Goal: Information Seeking & Learning: Find specific page/section

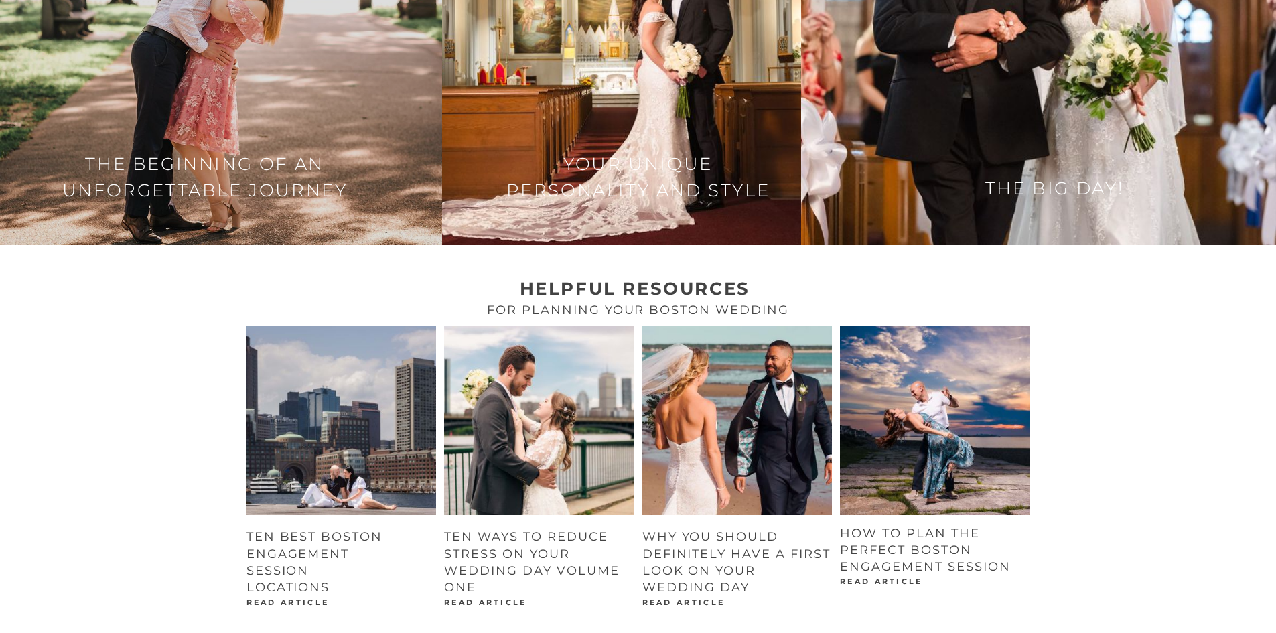
scroll to position [1742, 0]
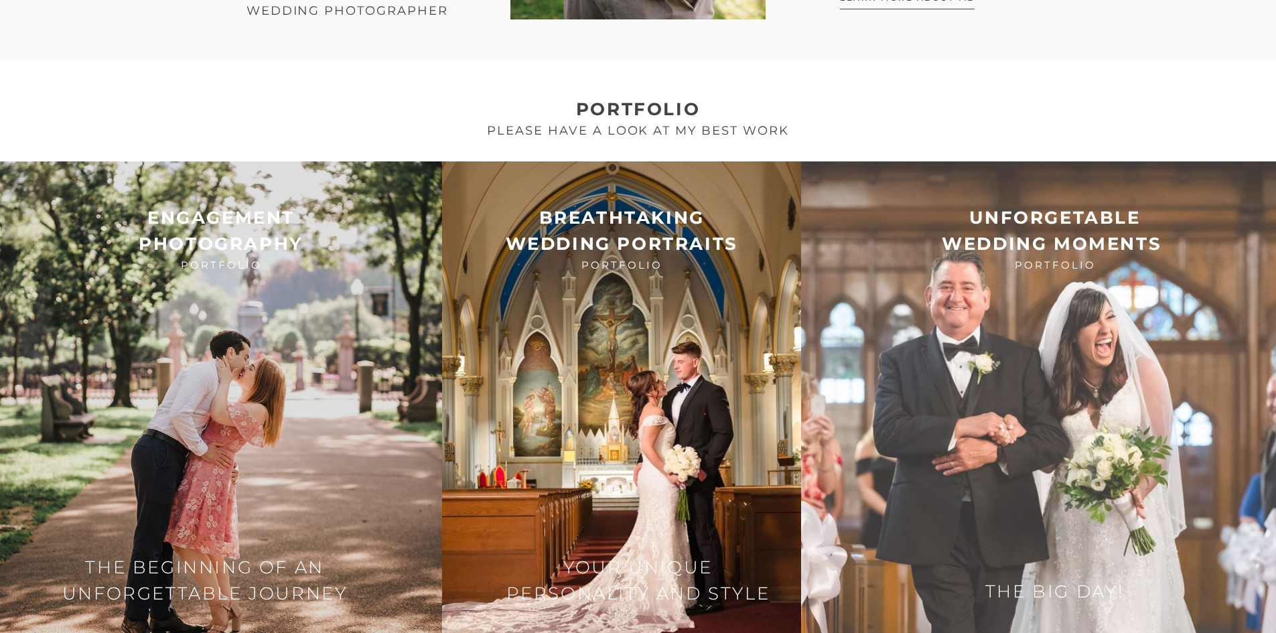
click at [1124, 293] on img at bounding box center [1038, 404] width 475 height 486
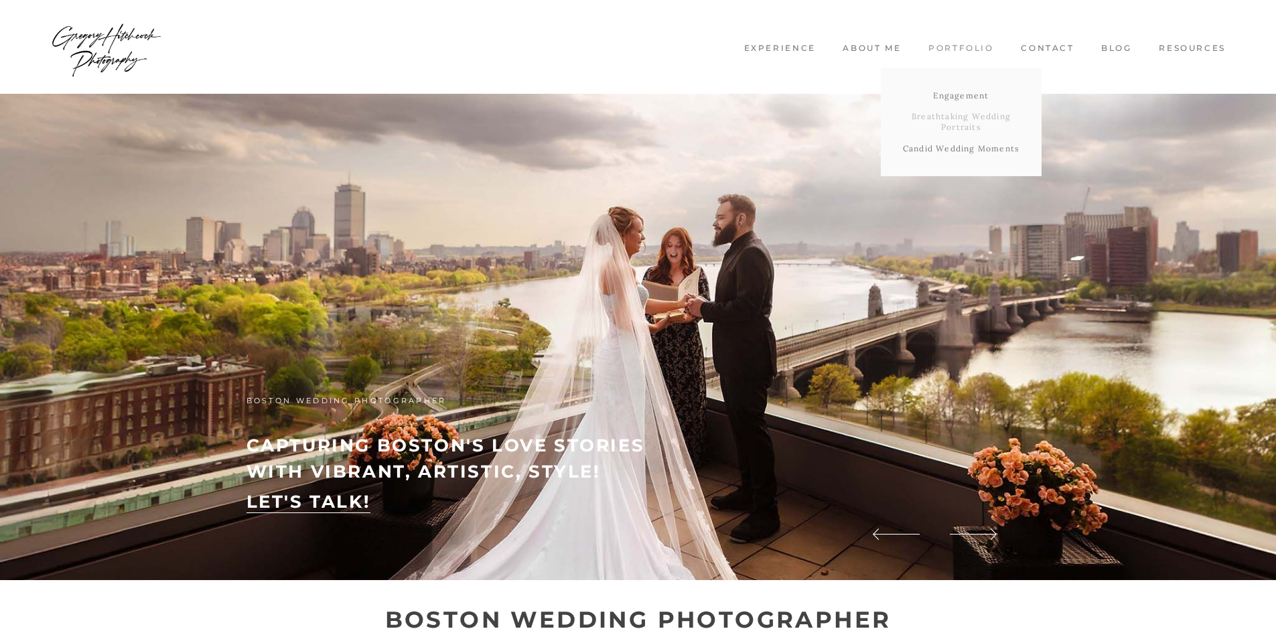
click at [936, 119] on link "Breathtaking Wedding Portraits" at bounding box center [961, 121] width 161 height 31
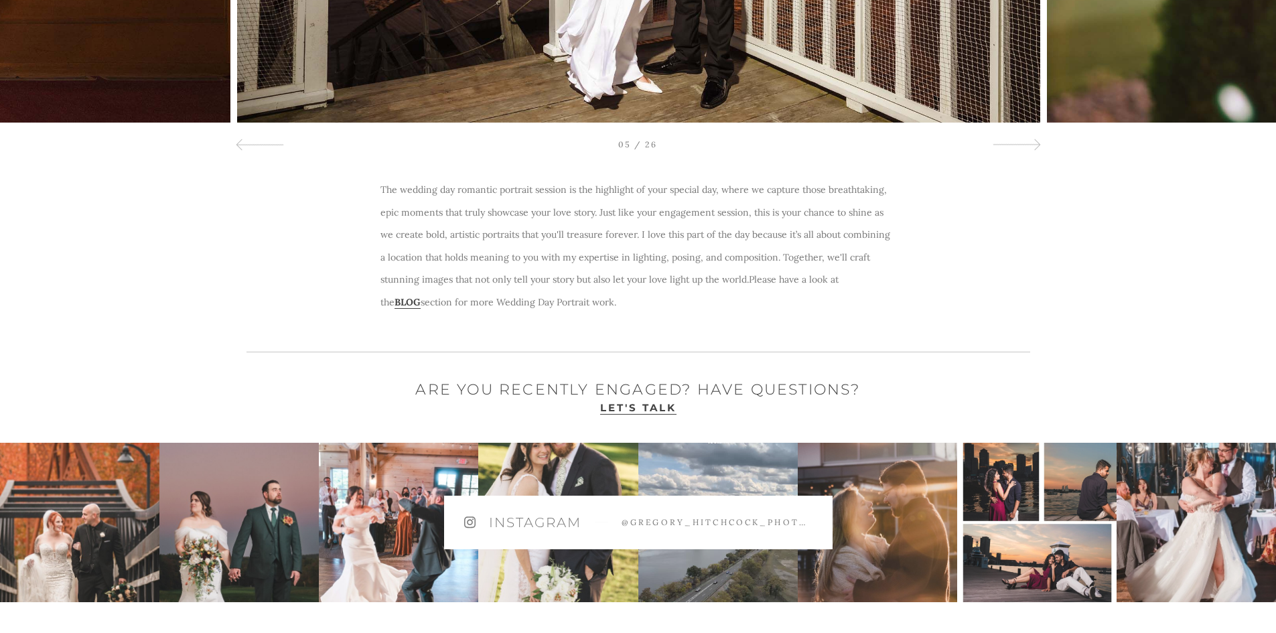
scroll to position [717, 0]
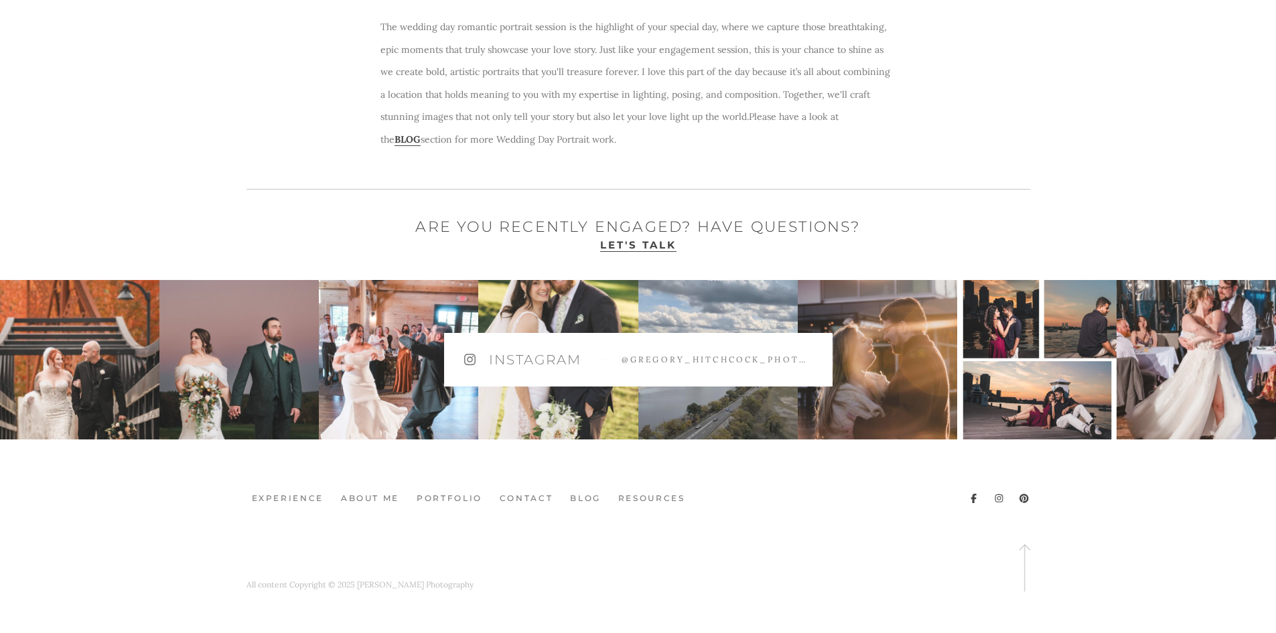
click at [535, 418] on img at bounding box center [557, 359] width 159 height 159
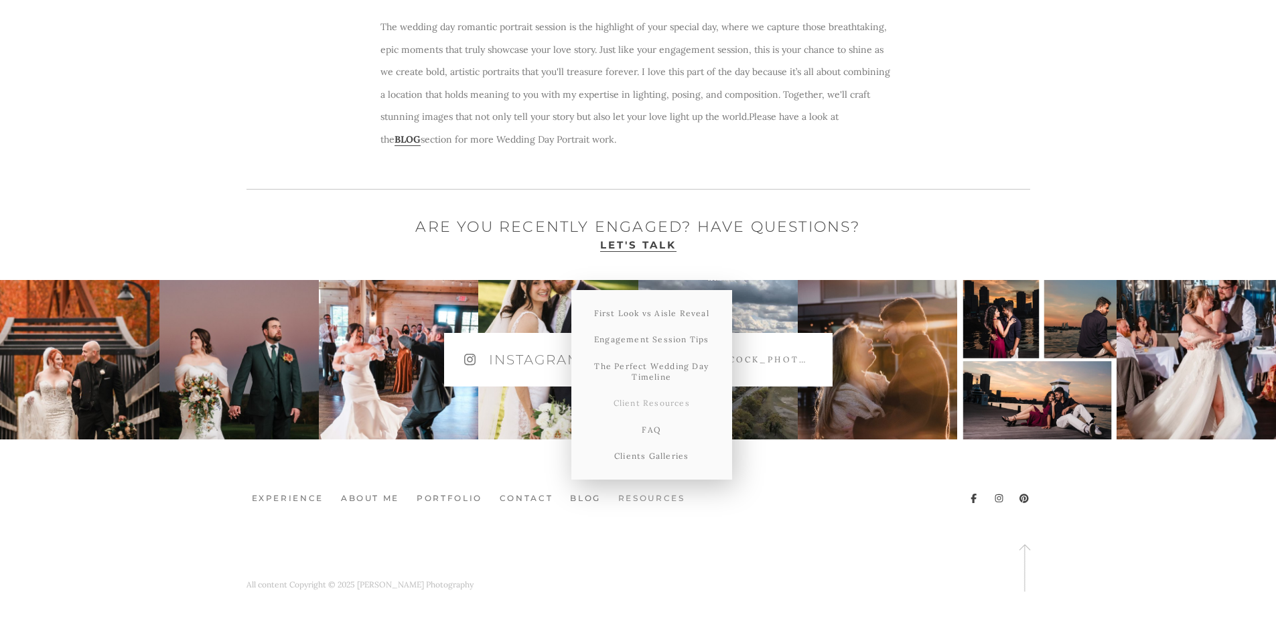
click at [679, 405] on link "Client Resources" at bounding box center [651, 403] width 161 height 27
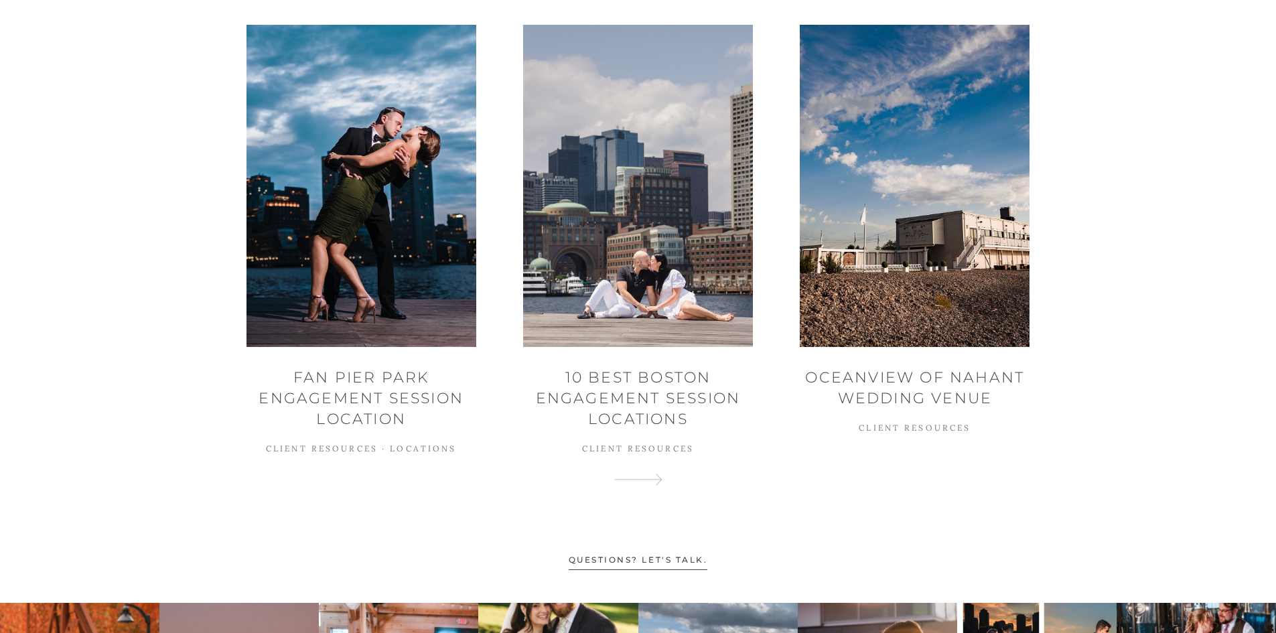
scroll to position [1060, 0]
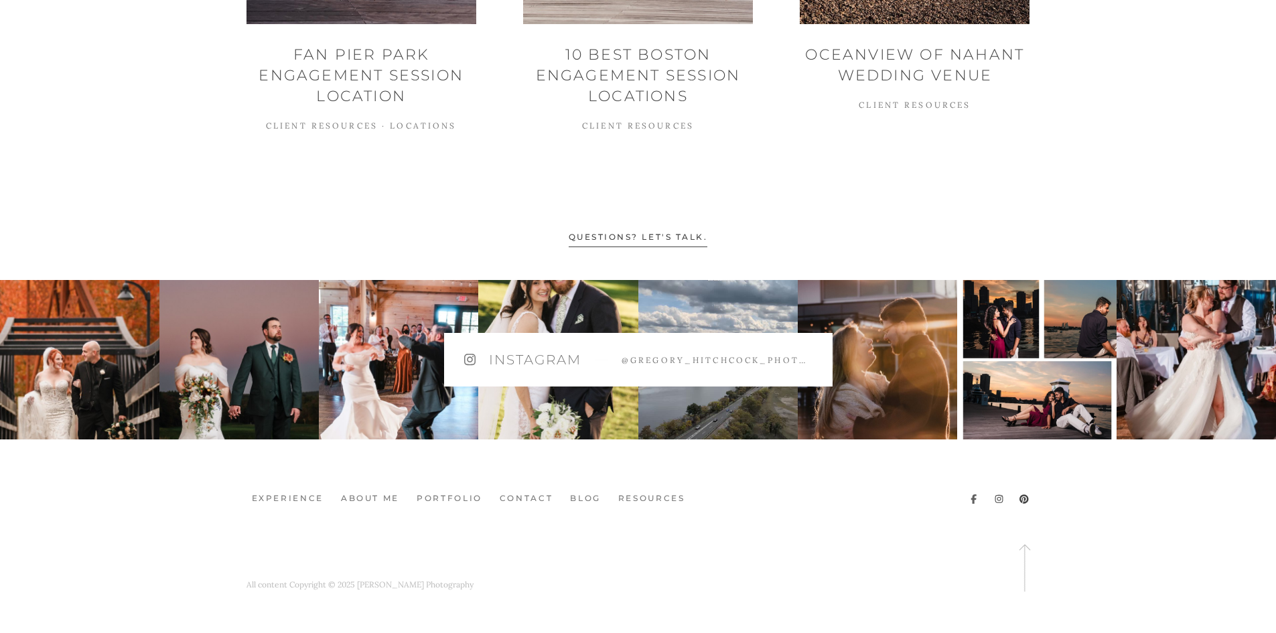
click at [973, 500] on icon at bounding box center [973, 498] width 5 height 9
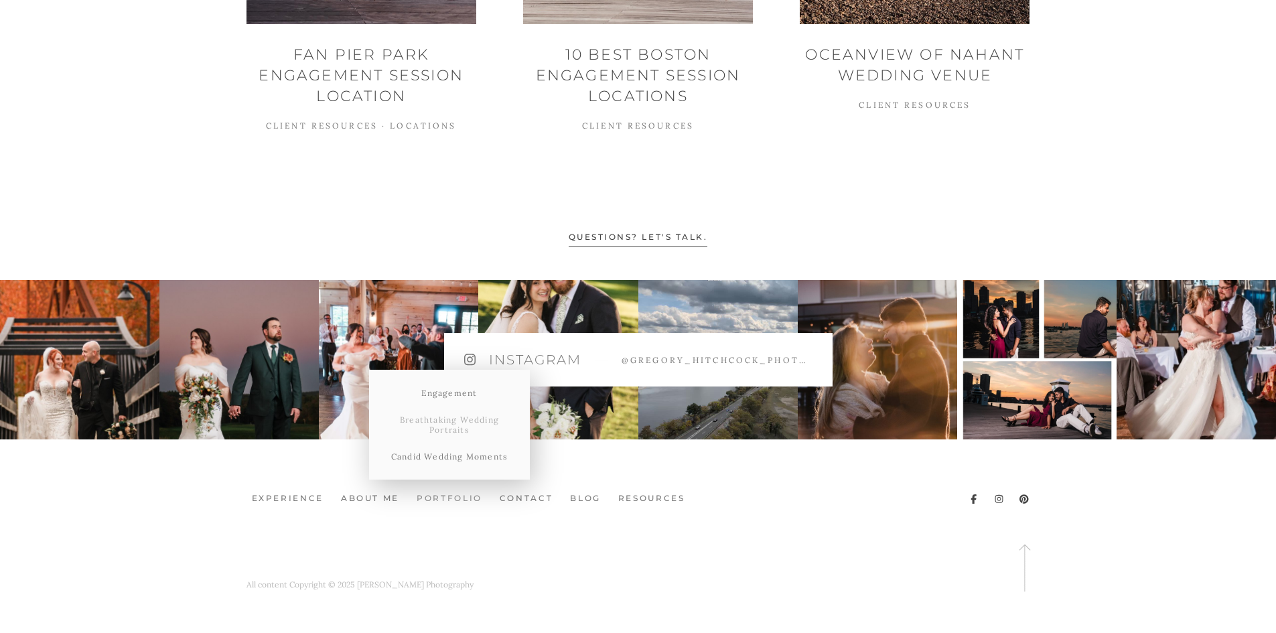
click at [456, 432] on link "Breathtaking Wedding Portraits" at bounding box center [449, 425] width 161 height 37
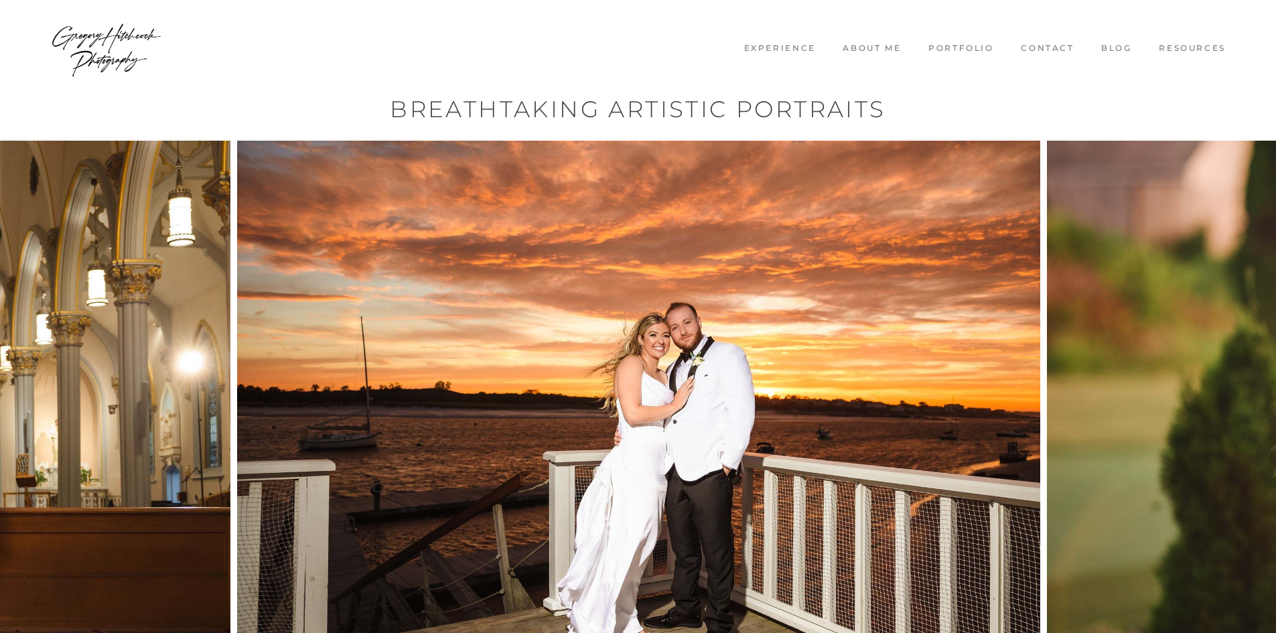
click at [1114, 49] on link "Blog" at bounding box center [1116, 48] width 51 height 11
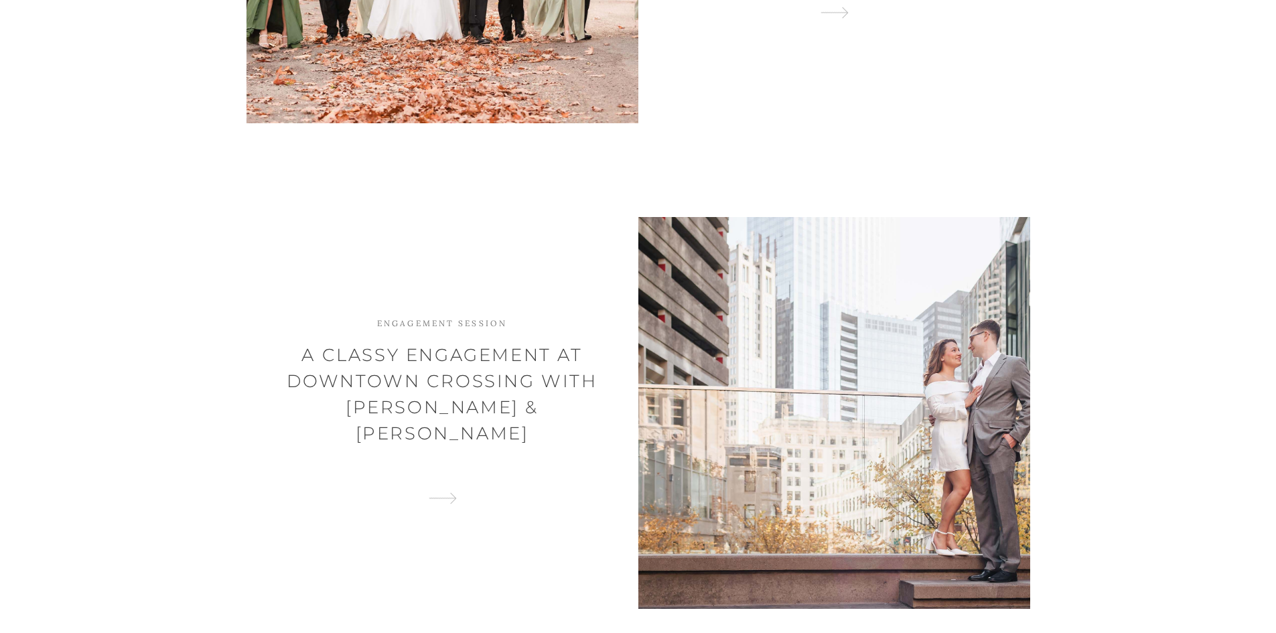
scroll to position [1139, 0]
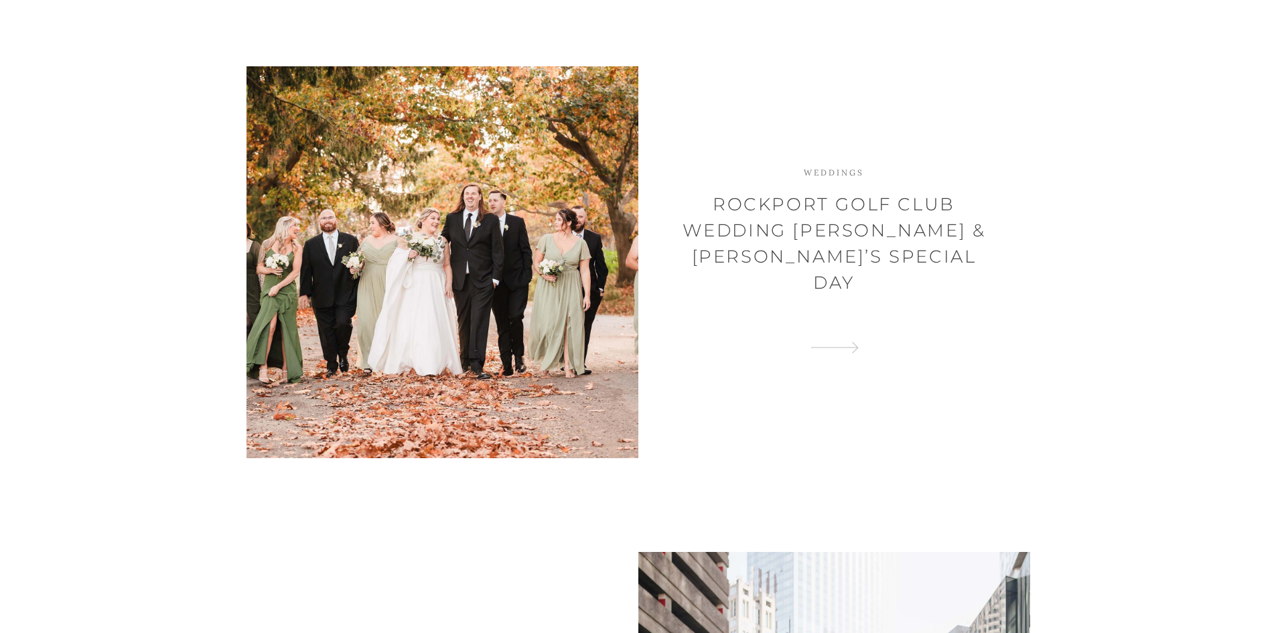
click at [903, 297] on div "Weddings Rockport Golf Club Wedding Charlee & Patrick’s Special Day" at bounding box center [834, 263] width 392 height 192
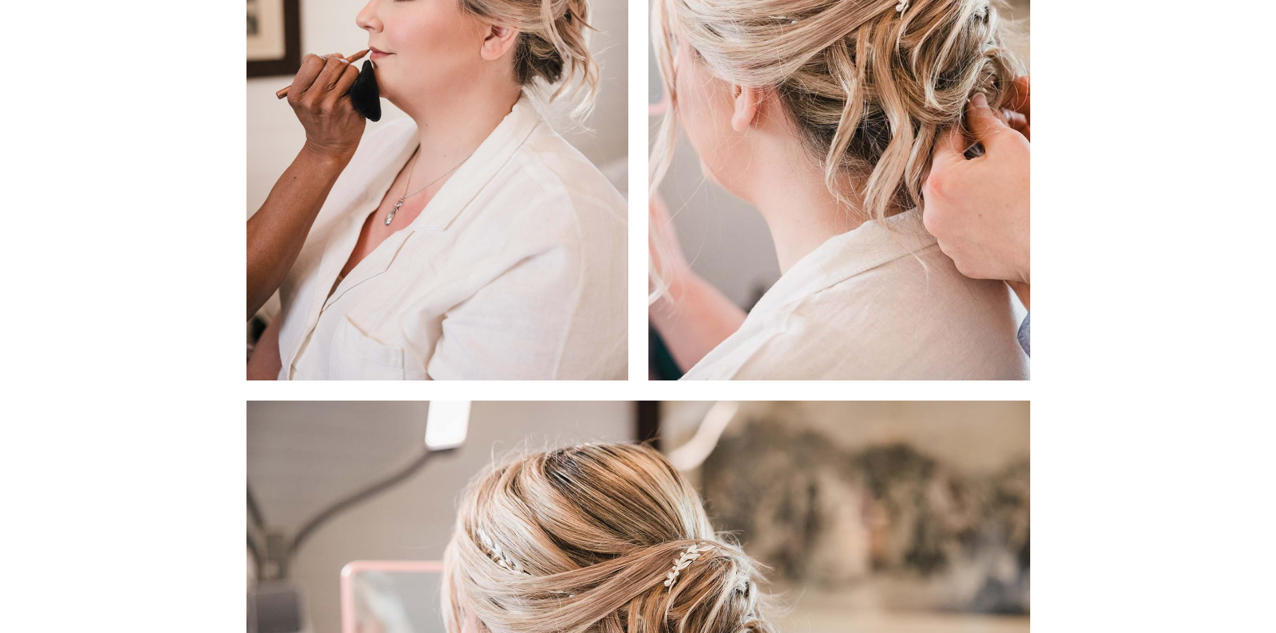
scroll to position [4087, 0]
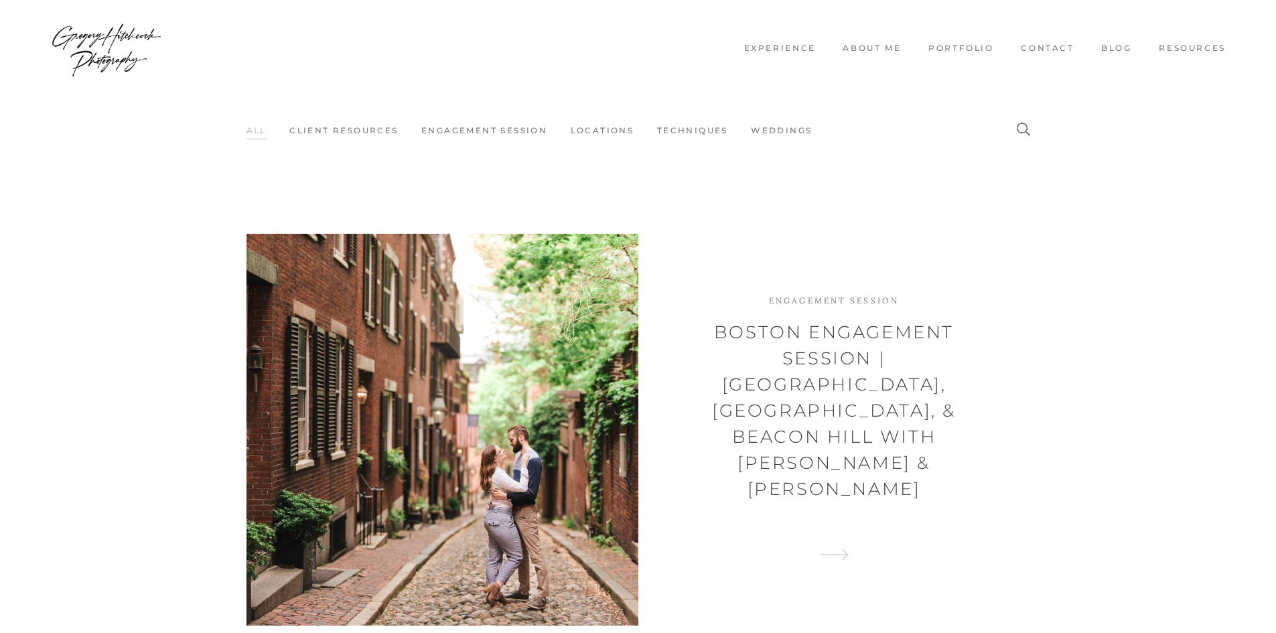
click at [1014, 133] on div at bounding box center [973, 129] width 134 height 21
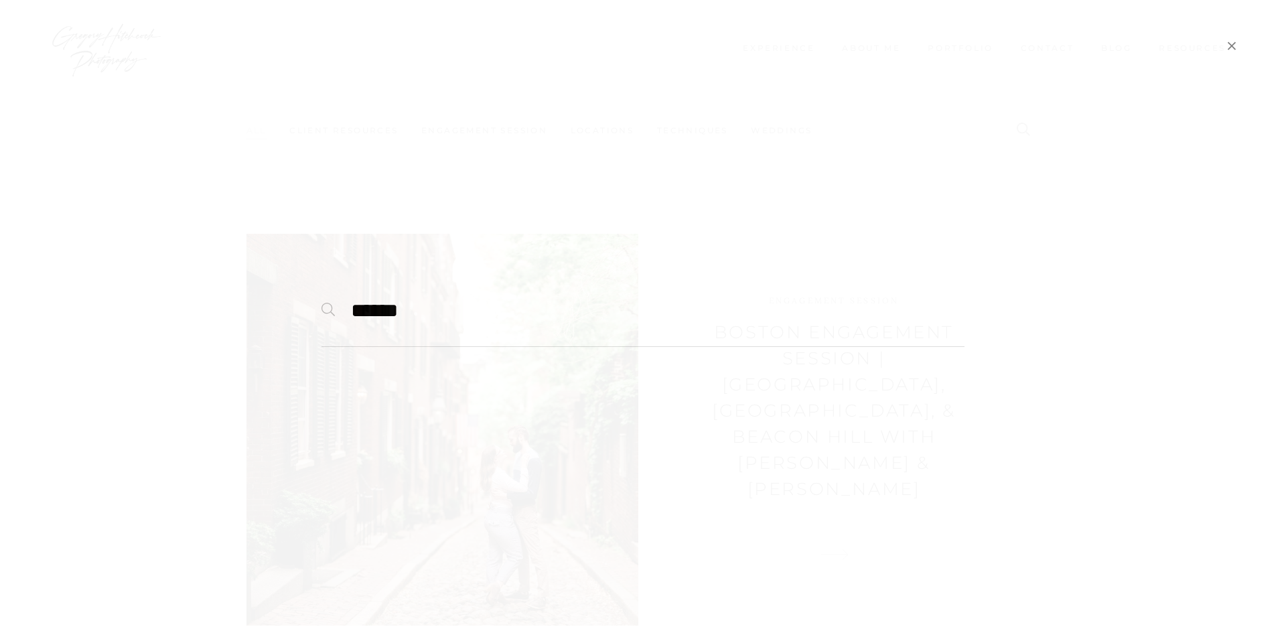
paste input "**********"
type input "*********"
